Goal: Task Accomplishment & Management: Manage account settings

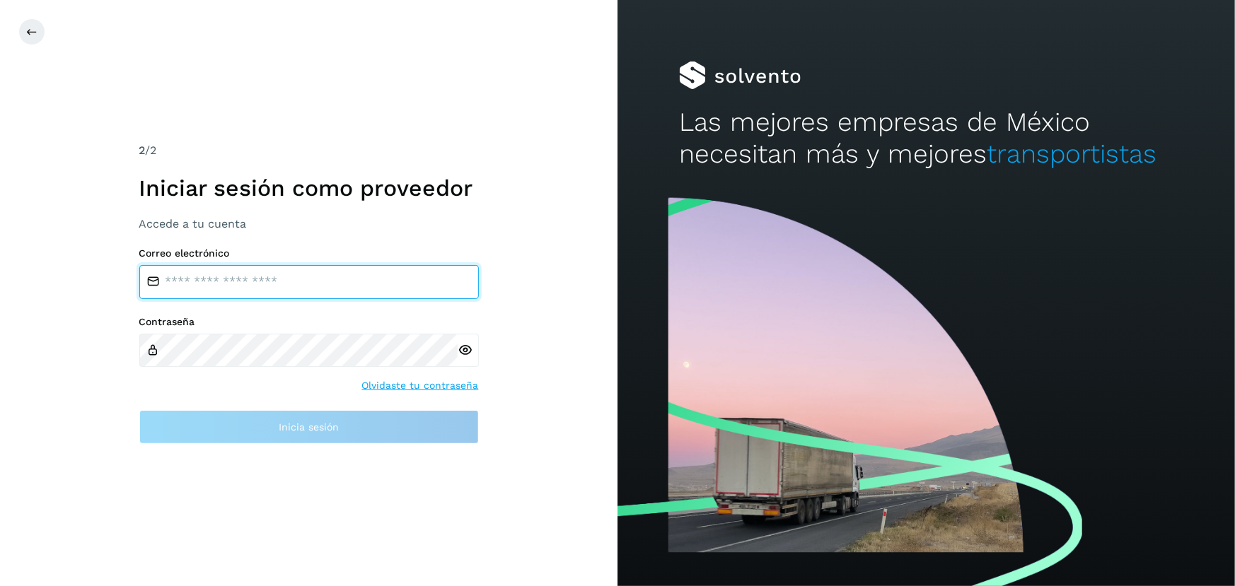
click at [262, 284] on input "email" at bounding box center [308, 282] width 339 height 34
type input "**********"
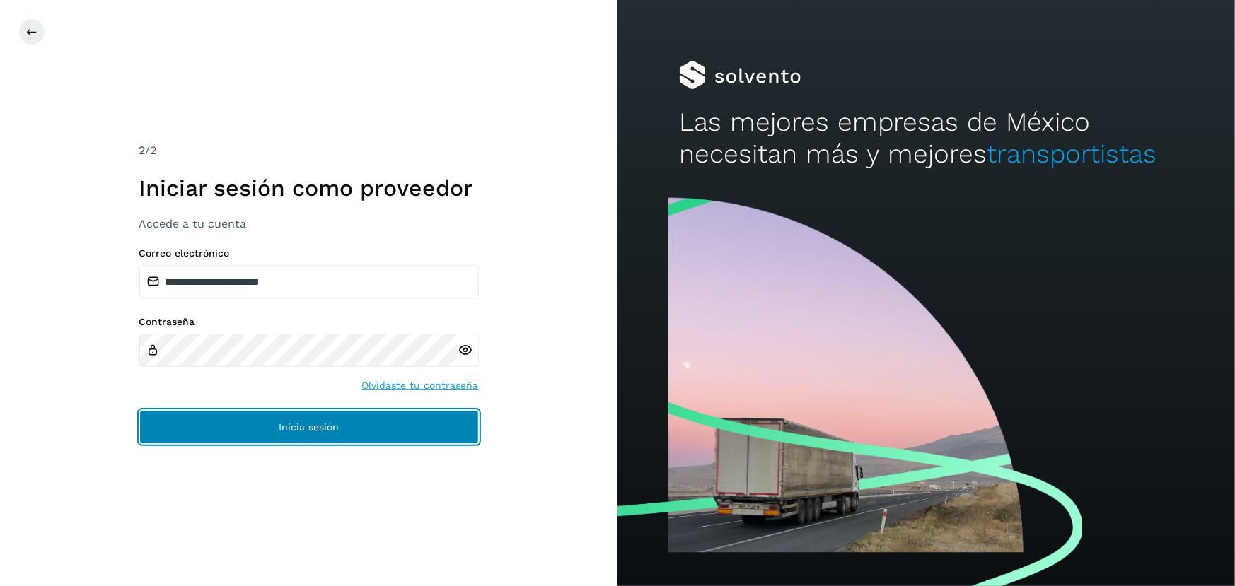
click at [334, 435] on button "Inicia sesión" at bounding box center [308, 427] width 339 height 34
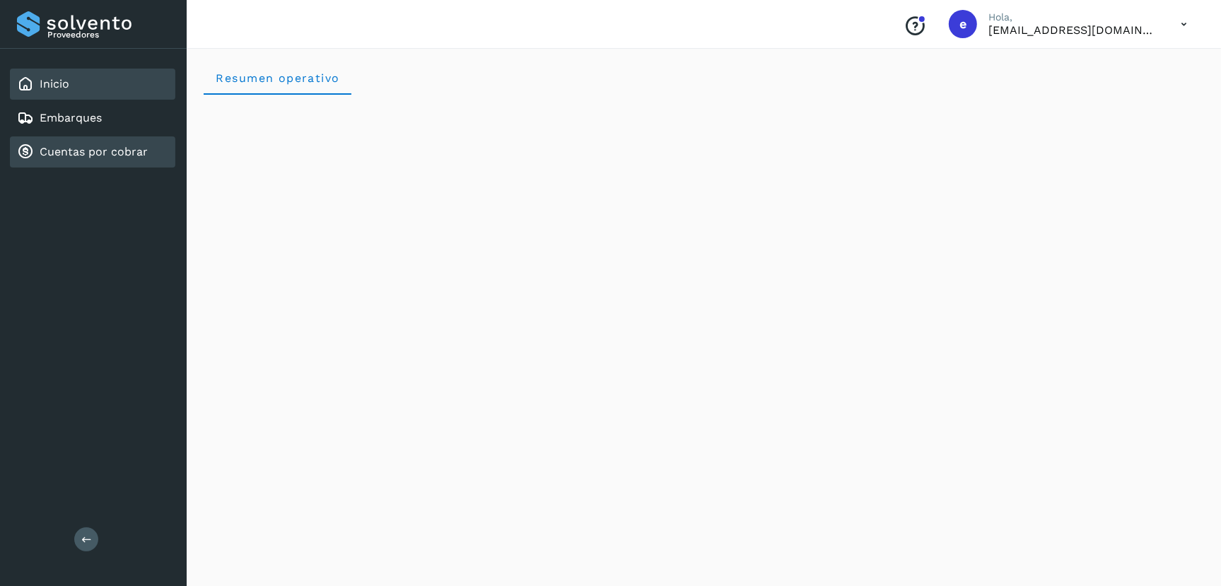
click at [58, 148] on link "Cuentas por cobrar" at bounding box center [94, 151] width 108 height 13
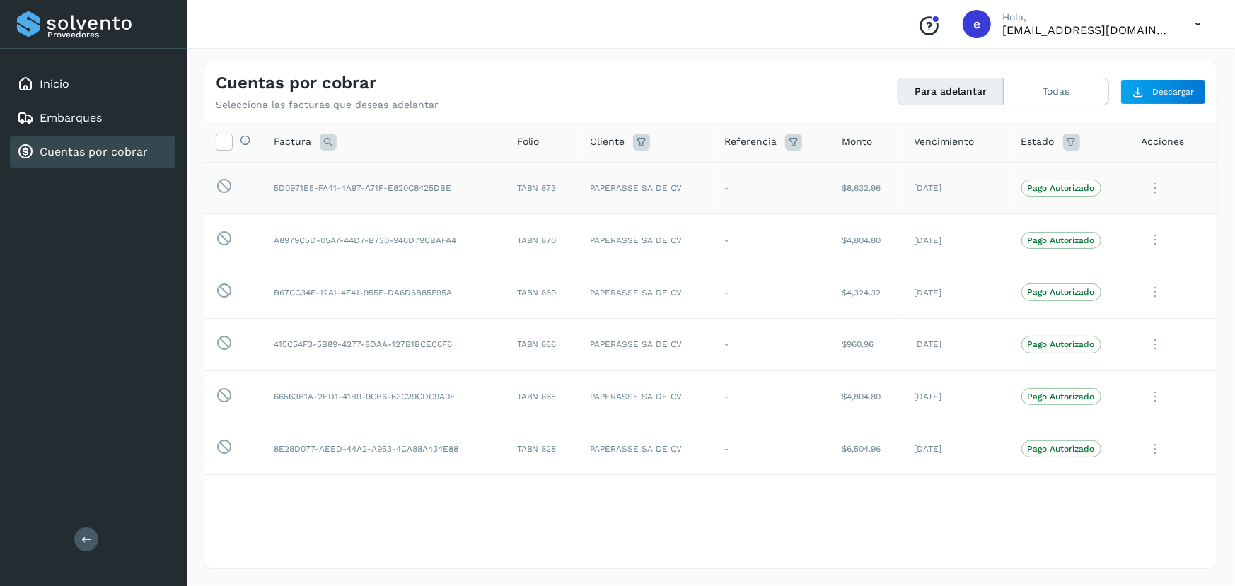
click at [751, 178] on td "-" at bounding box center [772, 188] width 118 height 52
click at [1153, 185] on icon at bounding box center [1155, 188] width 28 height 29
click at [1093, 224] on button "Ver Detalle" at bounding box center [1121, 223] width 168 height 28
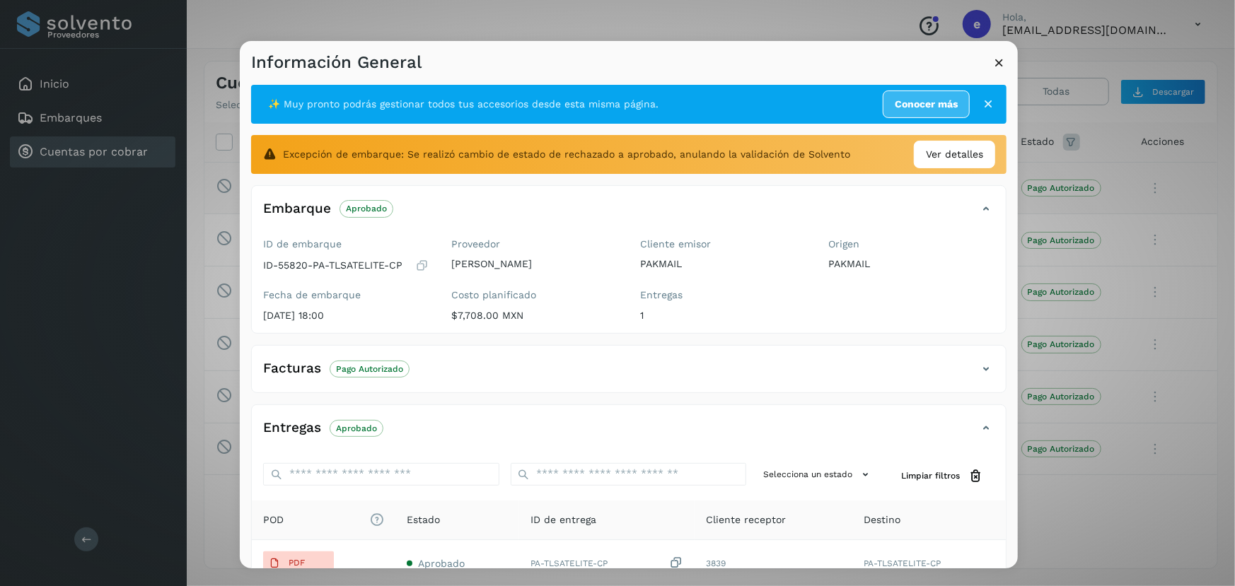
scroll to position [150, 0]
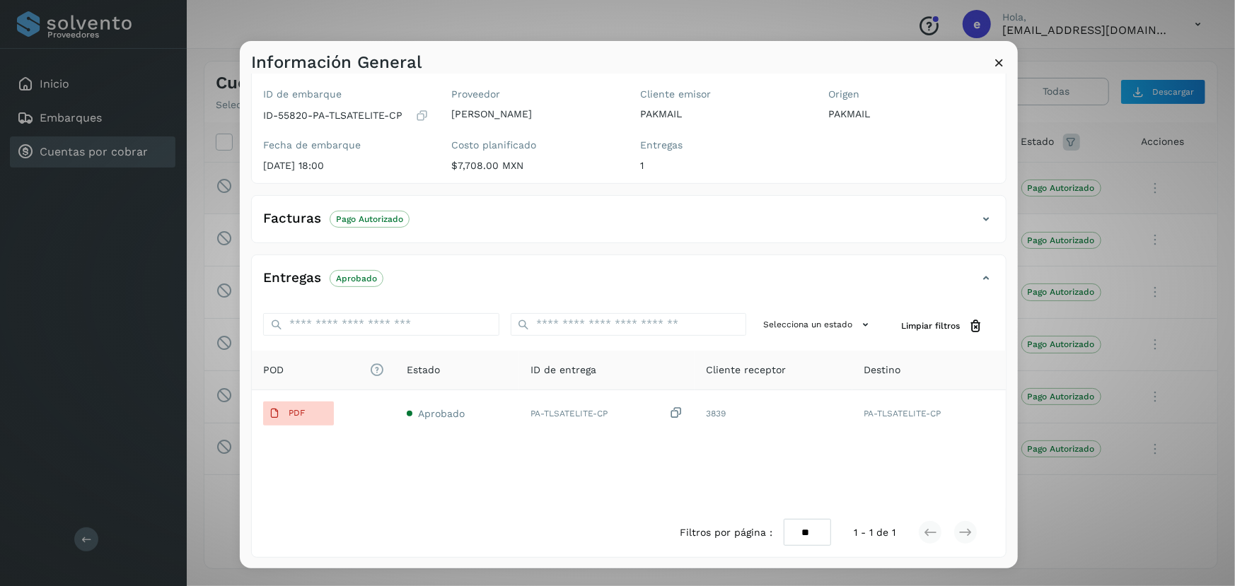
click at [977, 214] on icon at bounding box center [985, 219] width 17 height 17
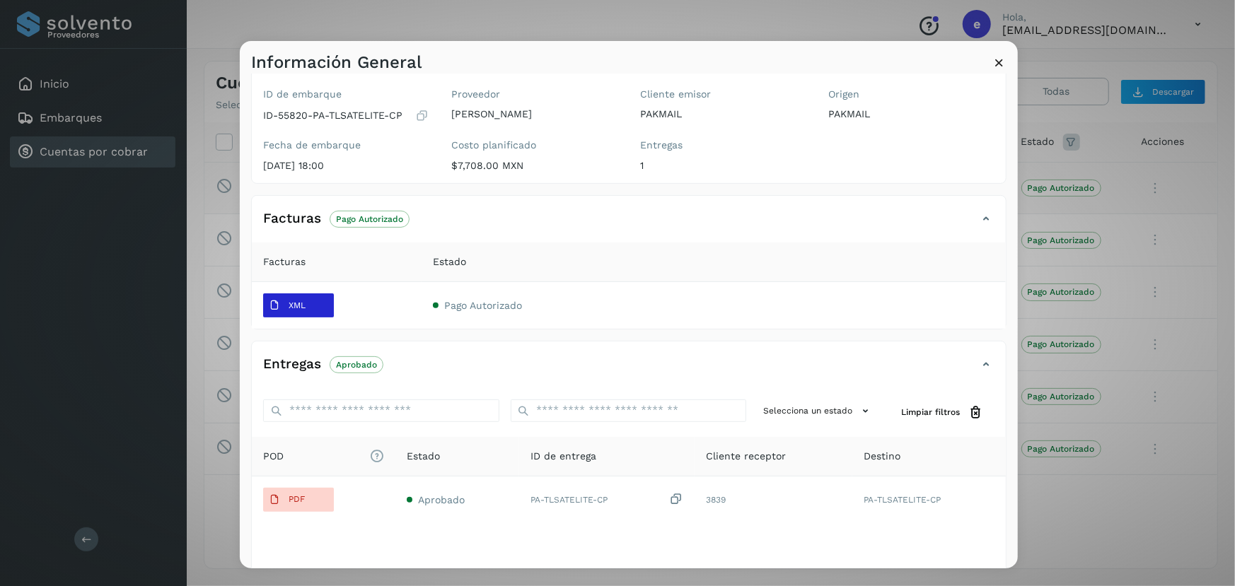
click at [280, 305] on span "XML" at bounding box center [287, 305] width 48 height 23
click at [1002, 66] on icon at bounding box center [998, 61] width 15 height 15
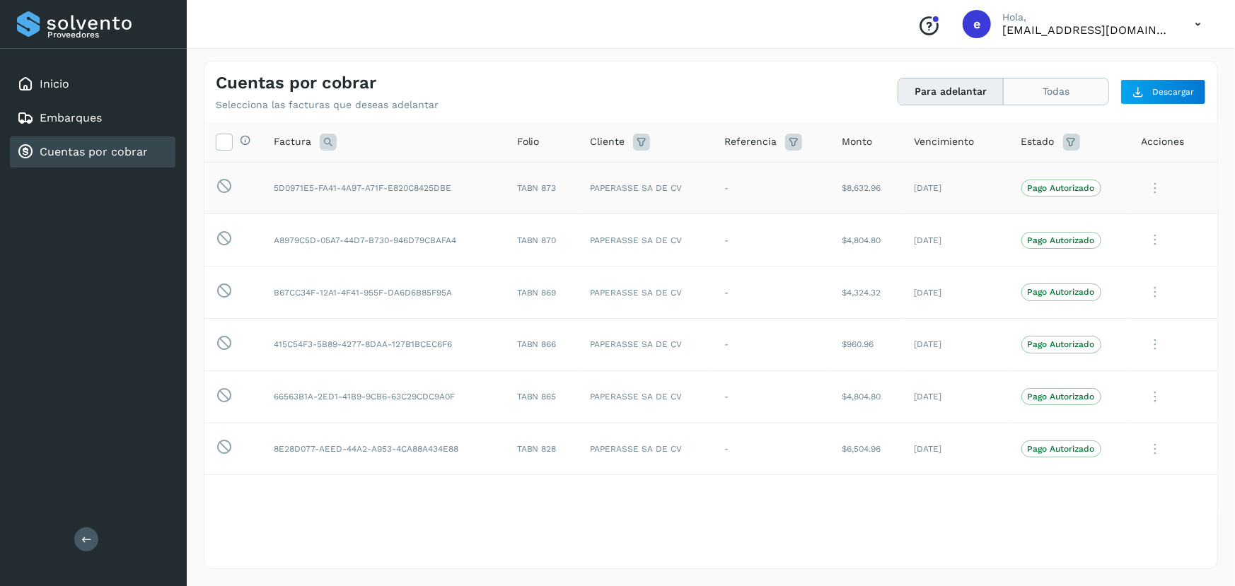
click at [1077, 97] on button "Todas" at bounding box center [1055, 91] width 105 height 26
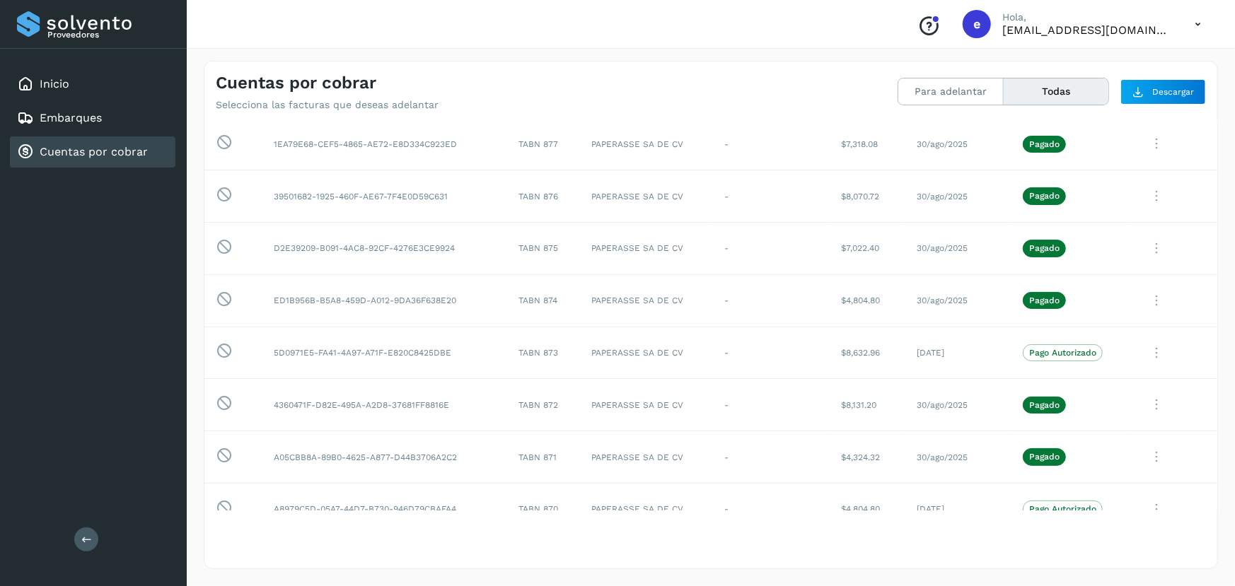
scroll to position [0, 0]
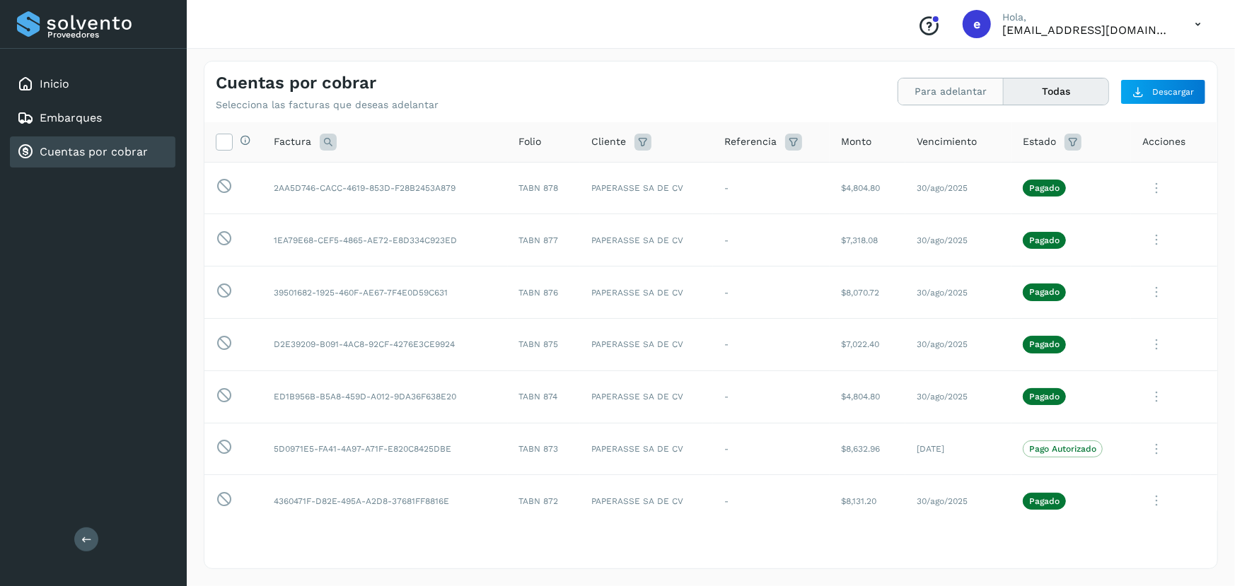
click at [945, 95] on button "Para adelantar" at bounding box center [950, 91] width 105 height 26
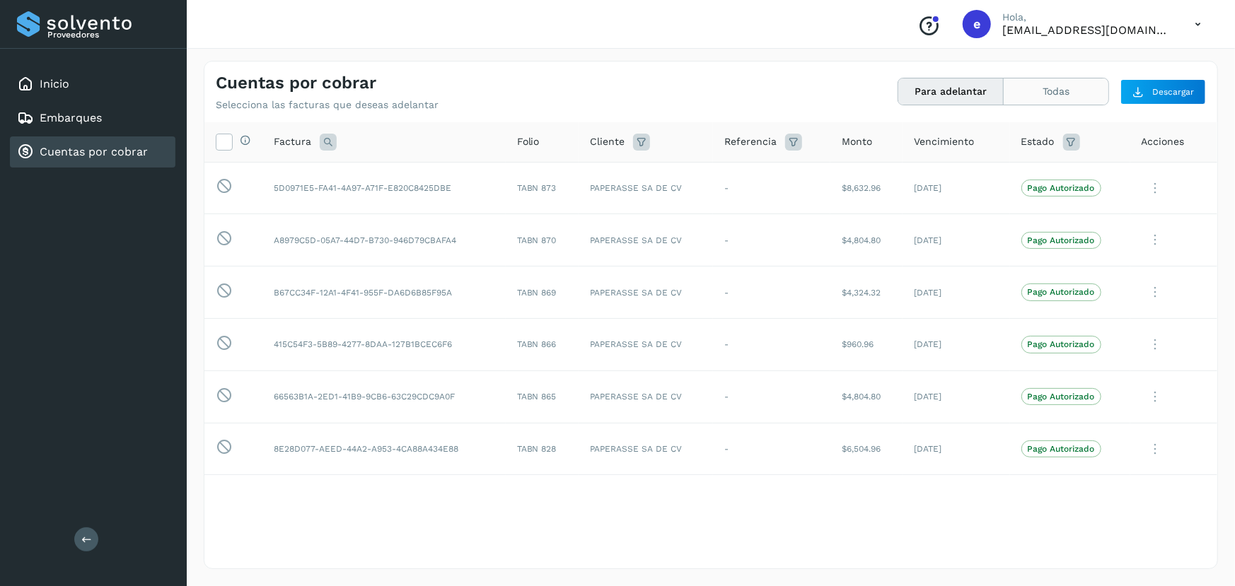
click at [1039, 93] on button "Todas" at bounding box center [1055, 91] width 105 height 26
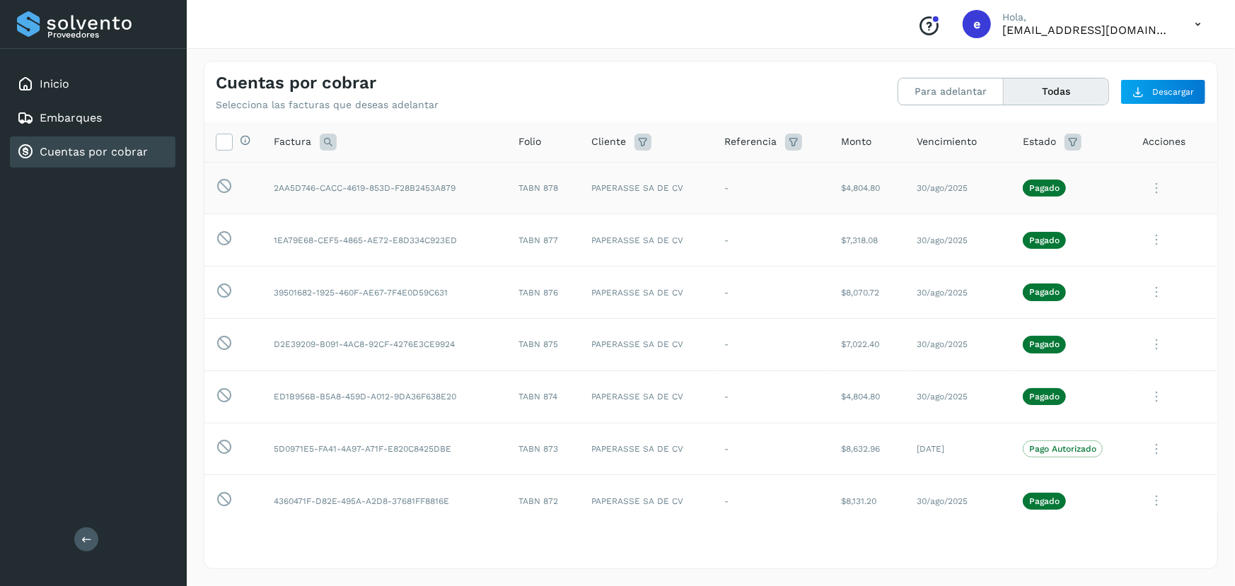
click at [1142, 186] on icon at bounding box center [1156, 188] width 28 height 29
click at [1089, 275] on button "C.Solvento" at bounding box center [1121, 278] width 168 height 28
click at [951, 91] on button "Para adelantar" at bounding box center [950, 91] width 105 height 26
